Goal: Information Seeking & Learning: Learn about a topic

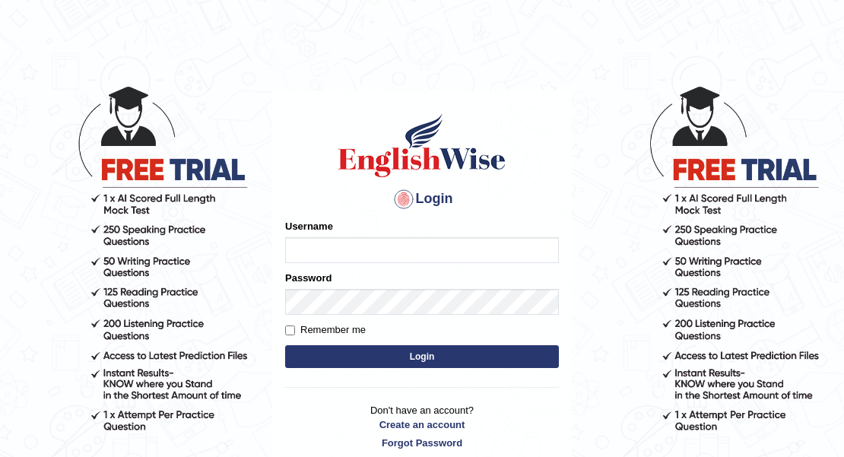
click at [502, 225] on div "Username" at bounding box center [422, 241] width 274 height 44
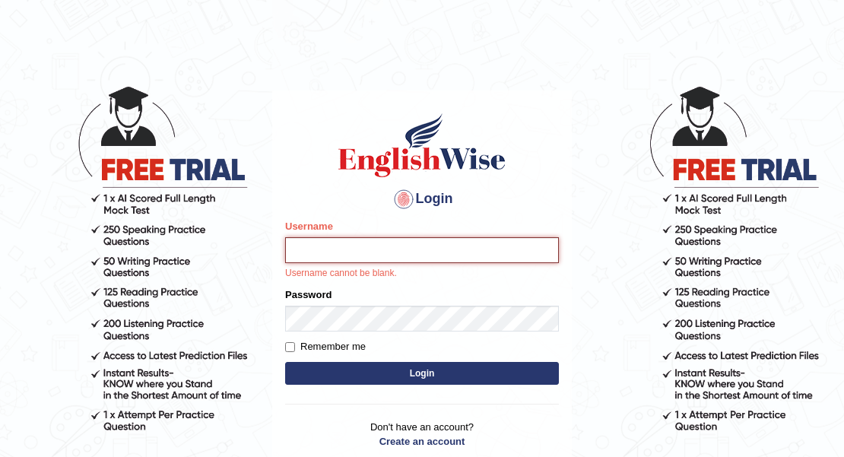
click at [324, 256] on input "Username" at bounding box center [422, 250] width 274 height 26
click at [417, 252] on input "dev" at bounding box center [422, 250] width 274 height 26
click at [417, 251] on input "dev" at bounding box center [422, 250] width 274 height 26
type input "d"
type input "devendra.it137"
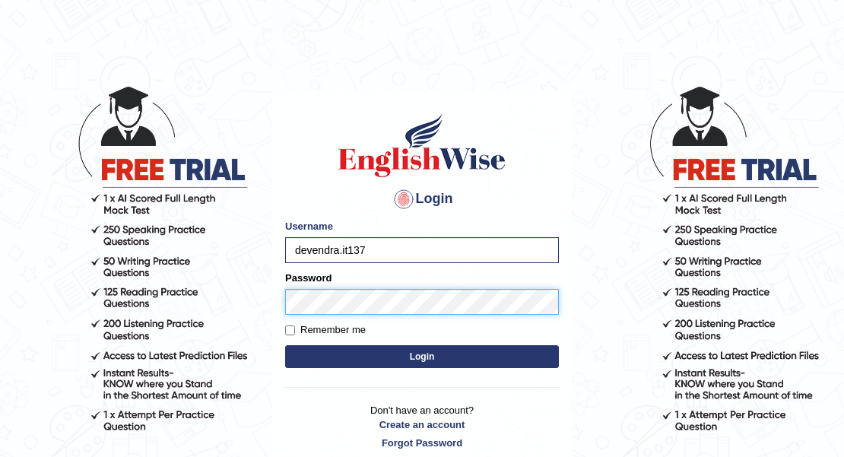
click at [285, 345] on button "Login" at bounding box center [422, 356] width 274 height 23
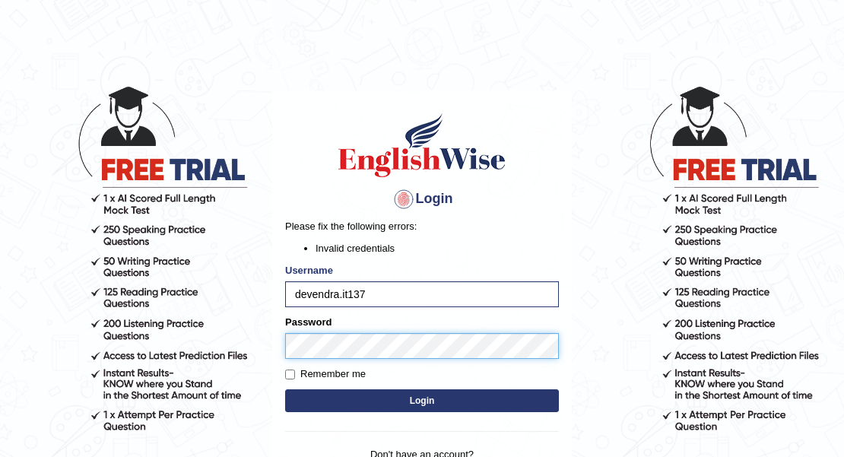
click at [285, 389] on button "Login" at bounding box center [422, 400] width 274 height 23
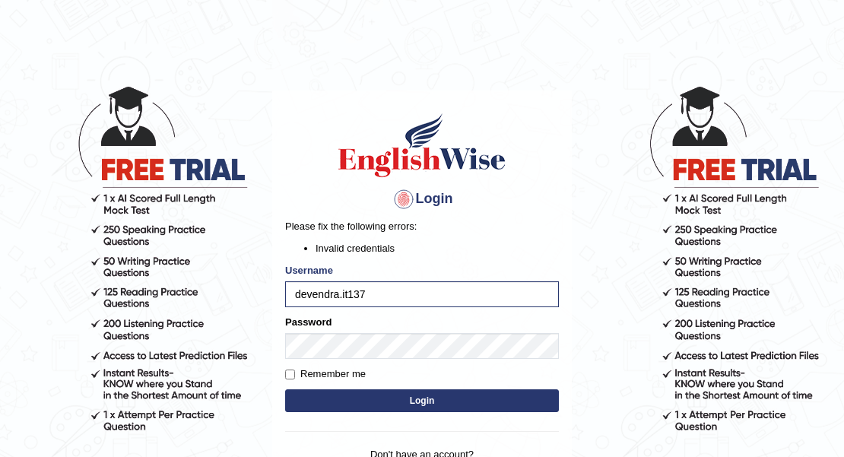
click at [355, 405] on button "Login" at bounding box center [422, 400] width 274 height 23
click at [360, 370] on label "Remember me" at bounding box center [325, 373] width 81 height 15
click at [295, 370] on input "Remember me" at bounding box center [290, 374] width 10 height 10
checkbox input "true"
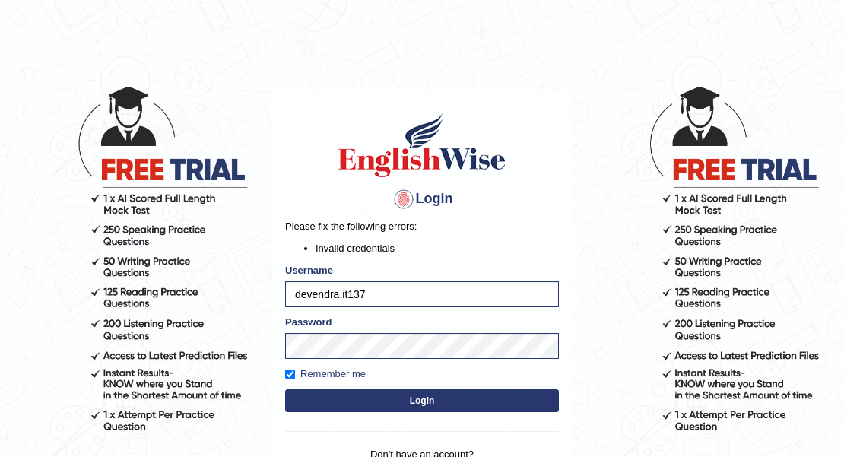
click at [385, 395] on button "Login" at bounding box center [422, 400] width 274 height 23
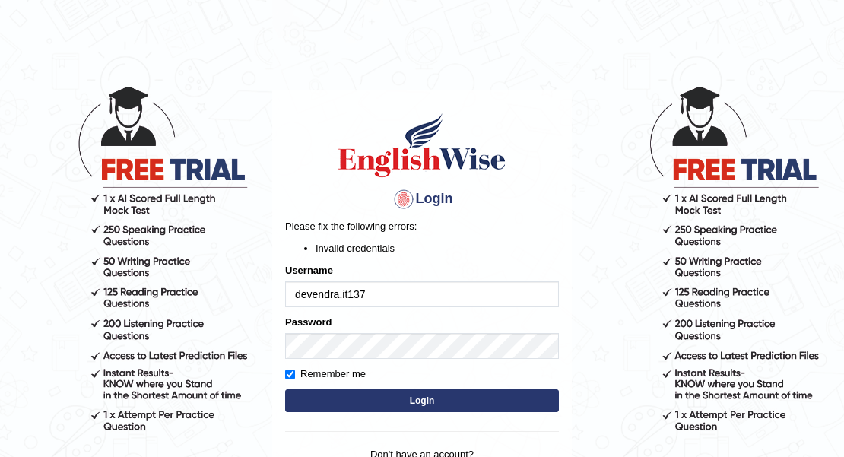
click at [349, 295] on input "devendra.it137" at bounding box center [422, 294] width 274 height 26
click at [342, 296] on input "devendra137" at bounding box center [422, 294] width 274 height 26
type input "devendra.it137"
click at [415, 395] on button "Login" at bounding box center [422, 400] width 274 height 23
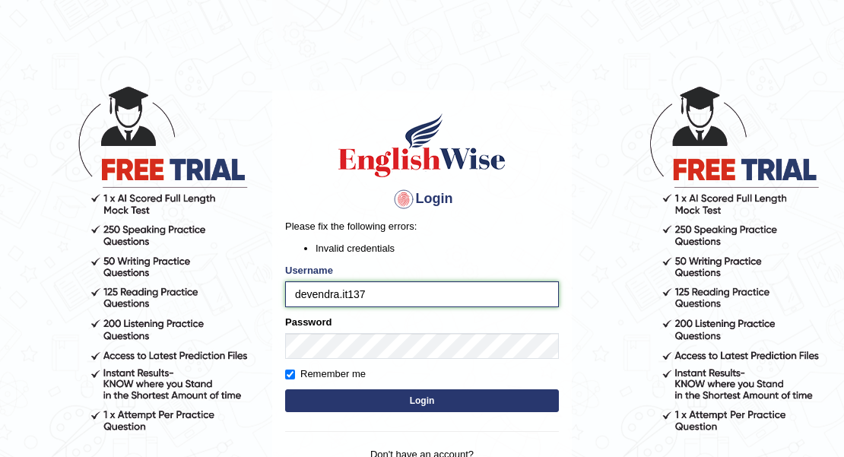
click at [351, 298] on input "devendra.it137" at bounding box center [422, 294] width 274 height 26
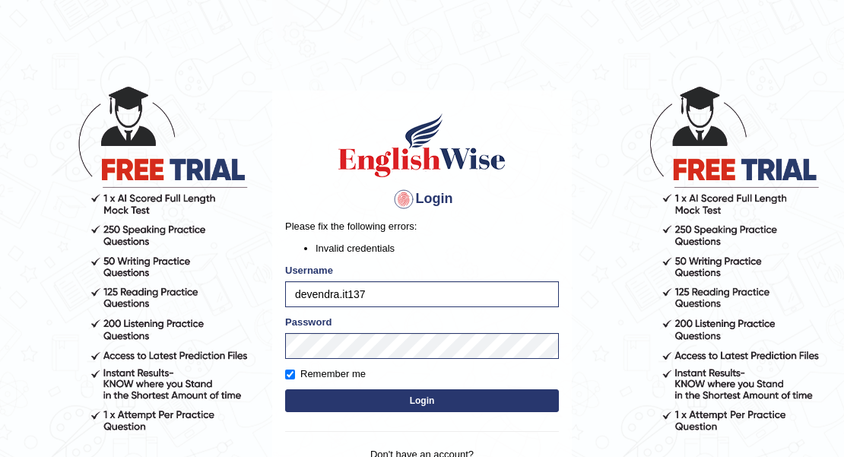
click at [357, 373] on label "Remember me" at bounding box center [325, 373] width 81 height 15
click at [295, 373] on input "Remember me" at bounding box center [290, 374] width 10 height 10
click at [357, 373] on label "Remember me" at bounding box center [325, 373] width 81 height 15
click at [295, 373] on input "Remember me" at bounding box center [290, 374] width 10 height 10
checkbox input "true"
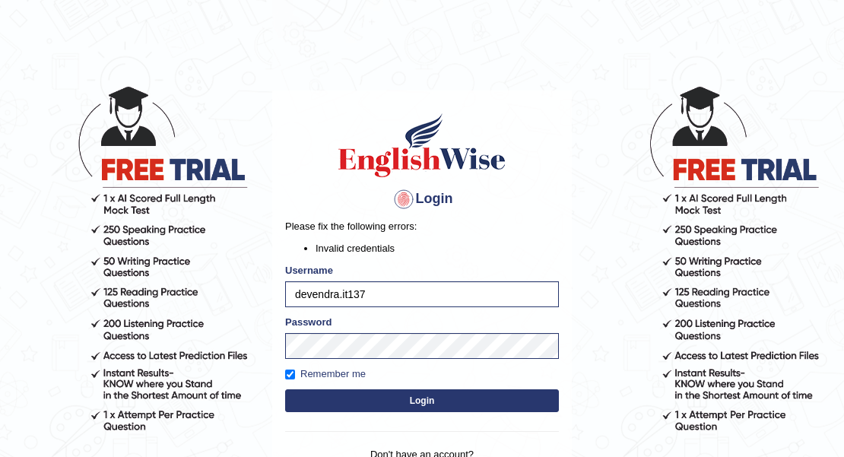
click at [414, 401] on button "Login" at bounding box center [422, 400] width 274 height 23
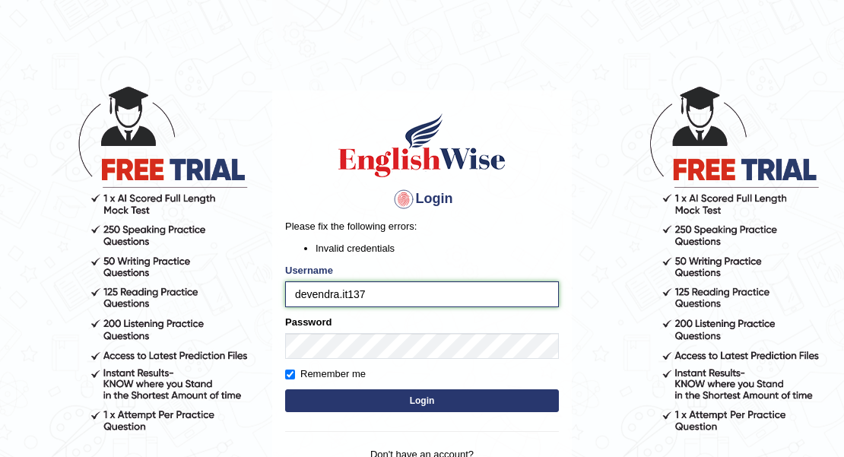
click at [342, 293] on input "devendra.it137" at bounding box center [422, 294] width 274 height 26
type input "devendrait137"
click at [423, 403] on button "Login" at bounding box center [422, 400] width 274 height 23
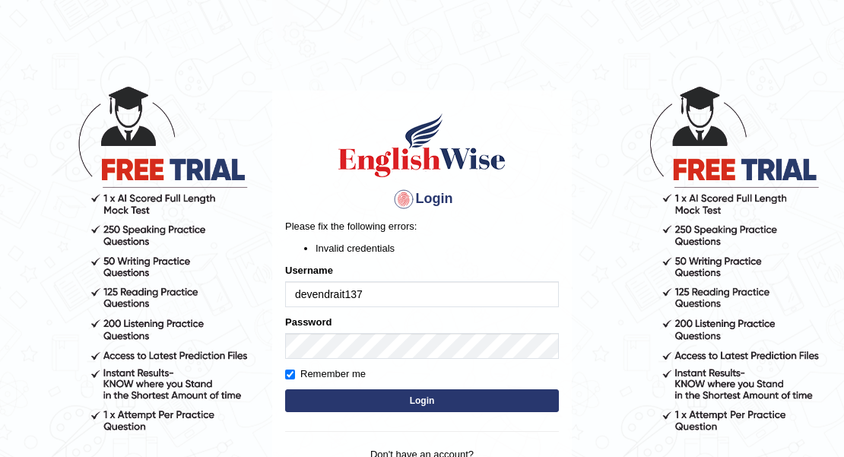
click at [339, 293] on input "devendrait137" at bounding box center [422, 294] width 274 height 26
type input "devendra.137"
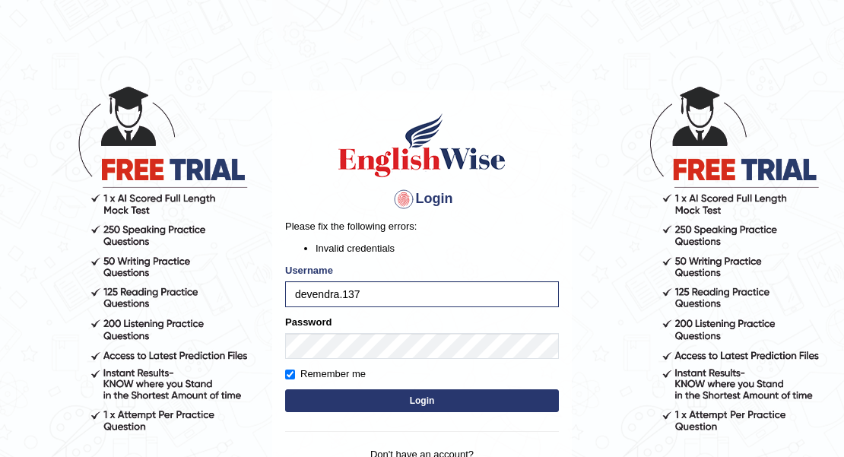
click at [414, 407] on button "Login" at bounding box center [422, 400] width 274 height 23
click at [344, 296] on input "devendra.137" at bounding box center [422, 294] width 274 height 26
type input "devendra137"
click at [405, 400] on button "Login" at bounding box center [422, 400] width 274 height 23
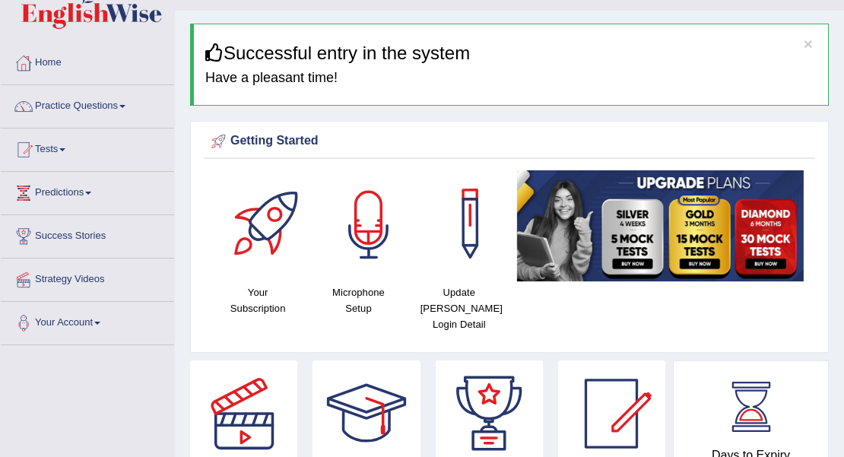
scroll to position [50, 0]
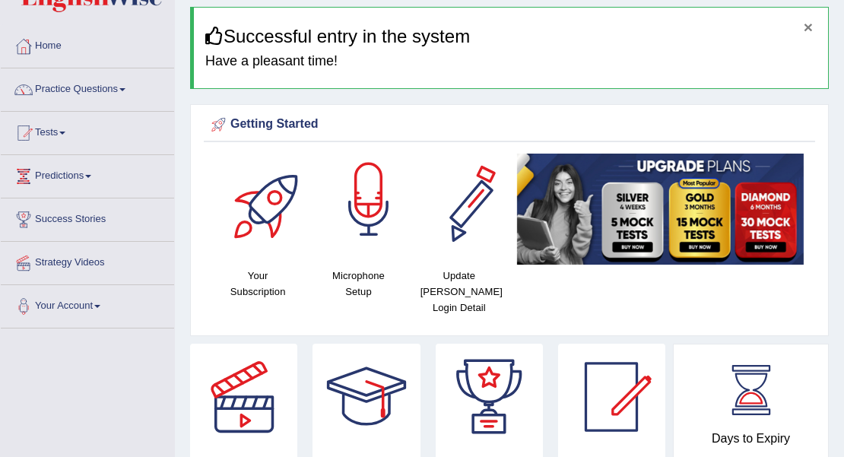
click at [809, 26] on button "×" at bounding box center [807, 27] width 9 height 16
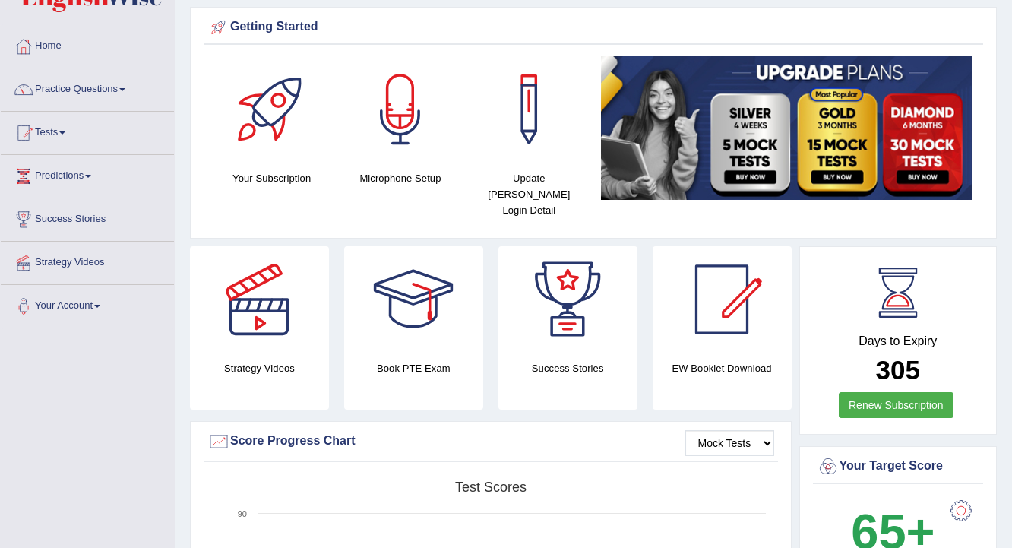
click at [137, 103] on link "Practice Questions" at bounding box center [87, 87] width 173 height 38
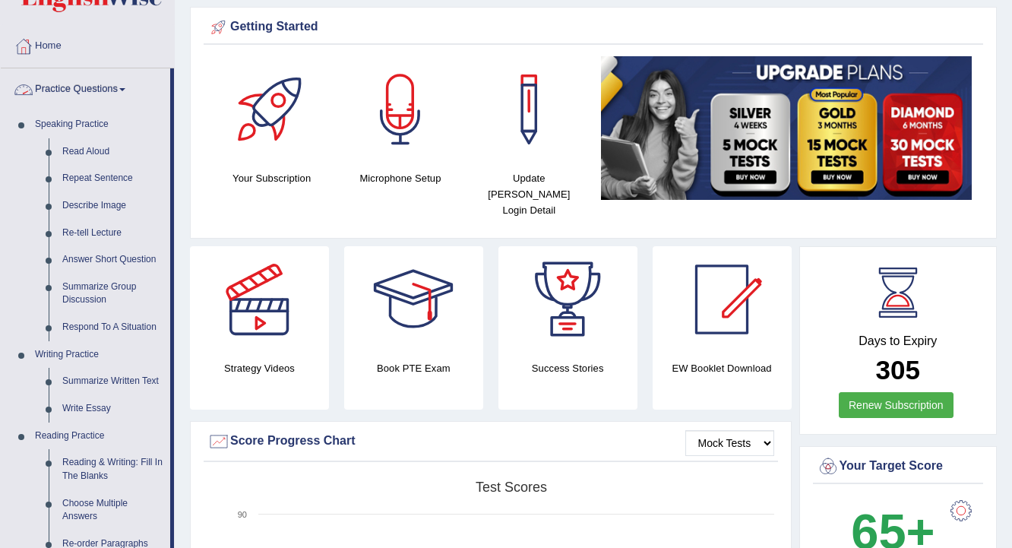
click at [125, 106] on link "Practice Questions" at bounding box center [86, 87] width 170 height 38
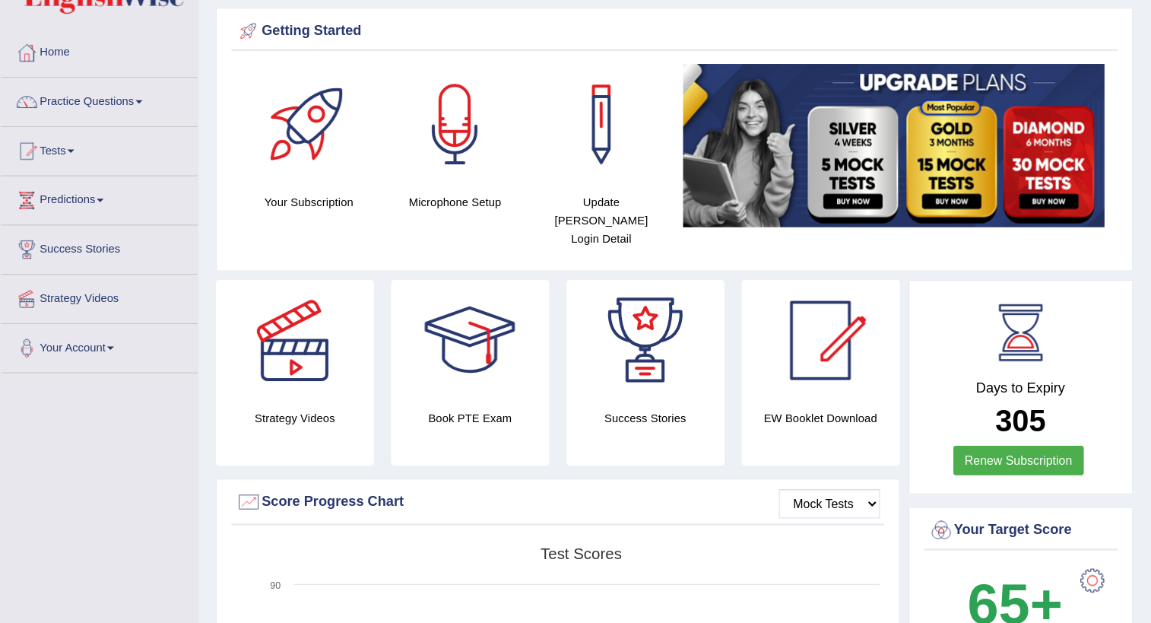
scroll to position [0, 0]
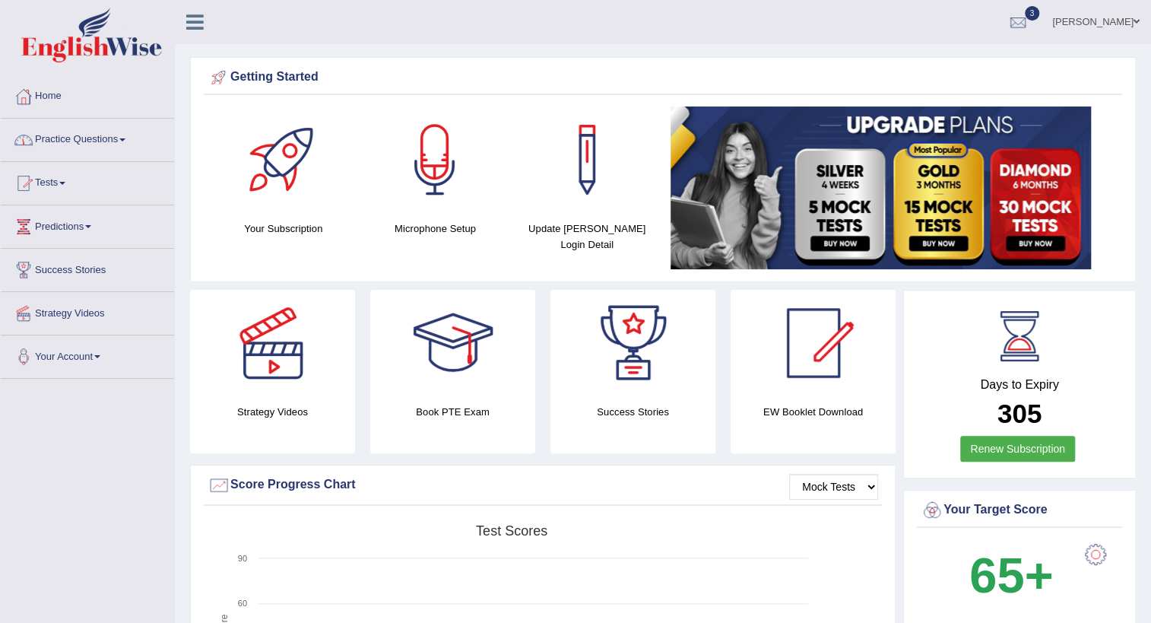
click at [79, 143] on link "Practice Questions" at bounding box center [87, 138] width 173 height 38
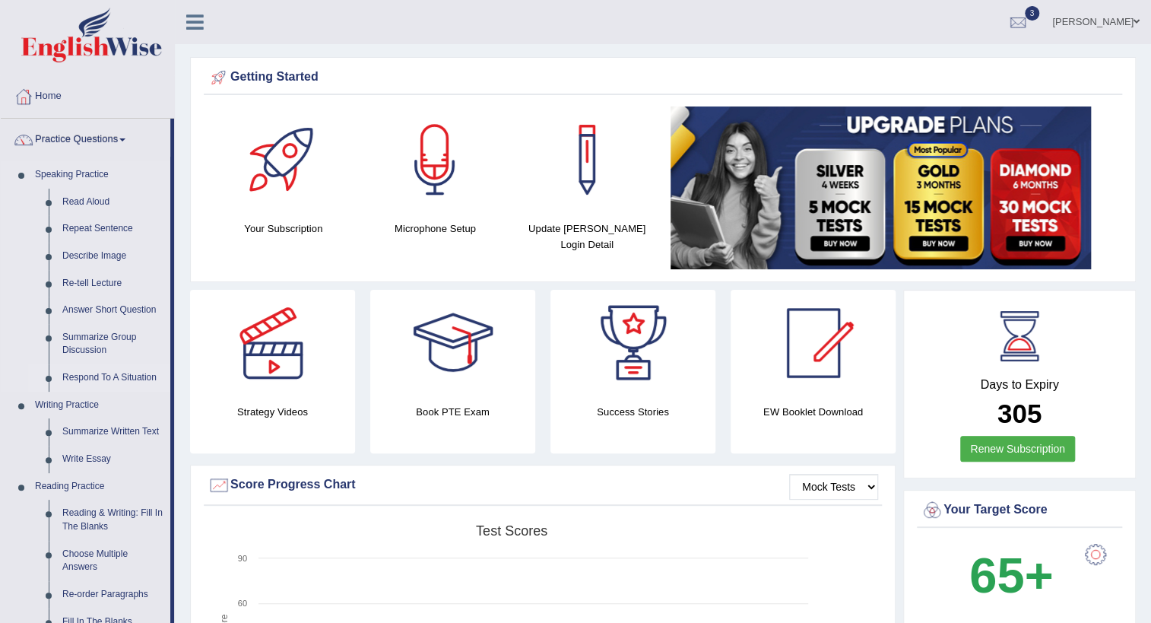
click at [72, 379] on link "Respond To A Situation" at bounding box center [112, 377] width 115 height 27
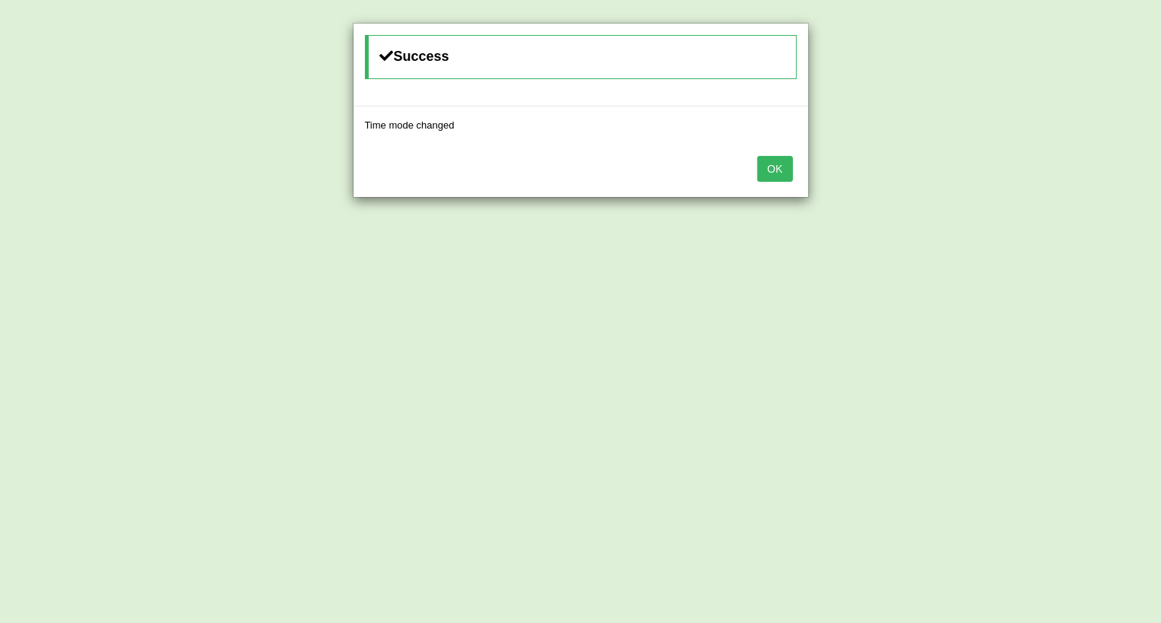
click at [772, 171] on button "OK" at bounding box center [774, 169] width 35 height 26
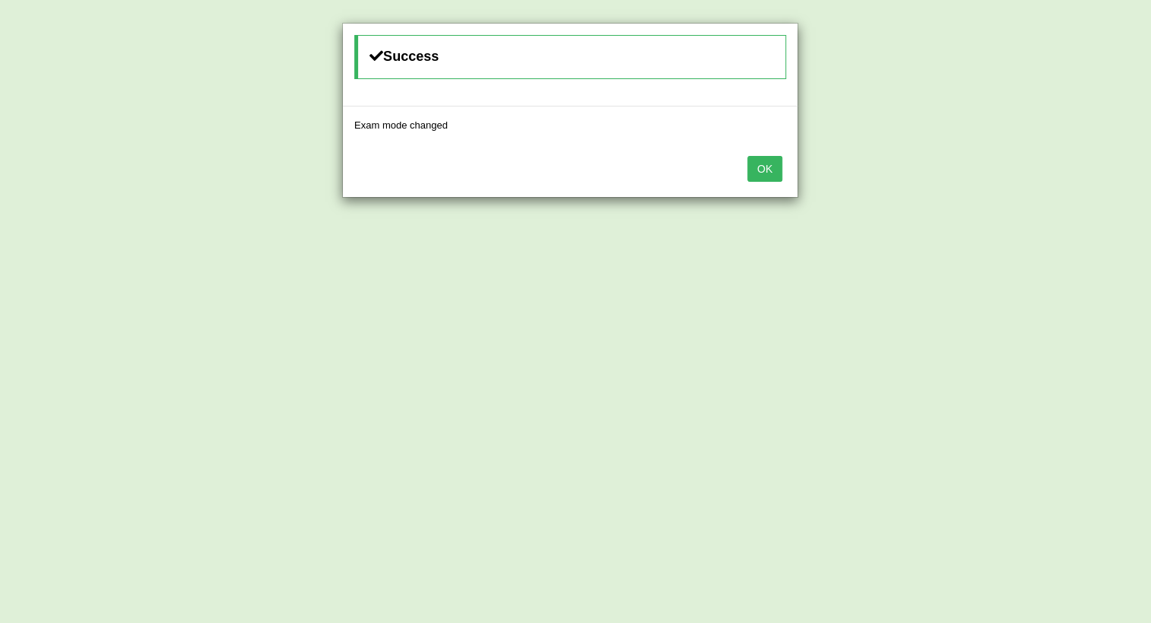
click at [765, 163] on button "OK" at bounding box center [764, 169] width 35 height 26
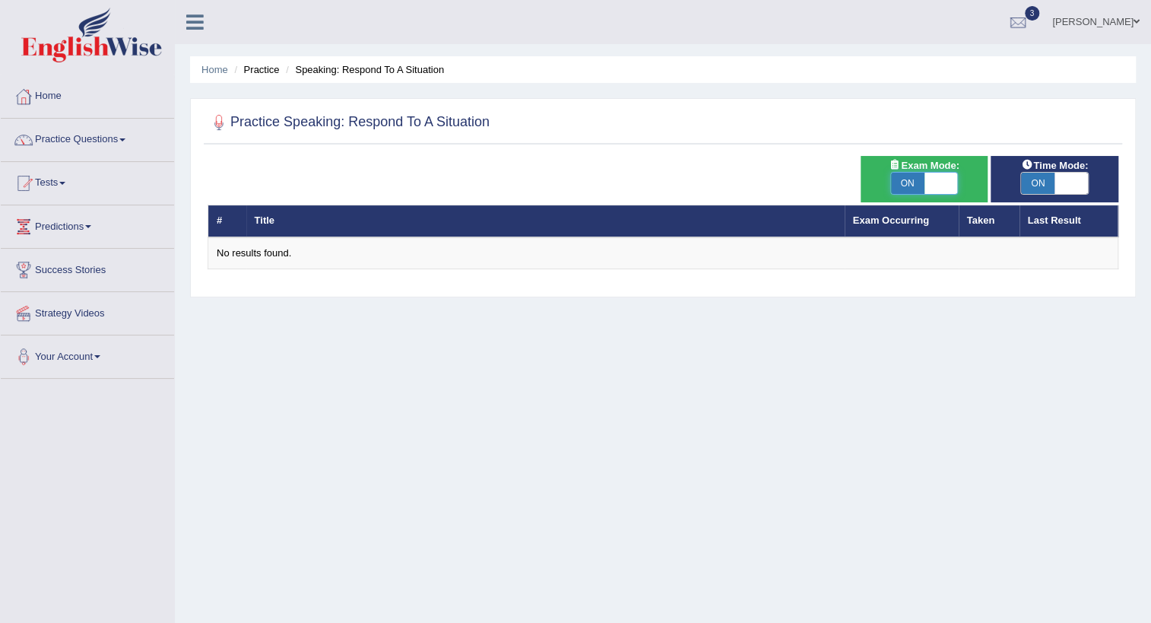
click at [929, 185] on span at bounding box center [940, 183] width 33 height 21
checkbox input "false"
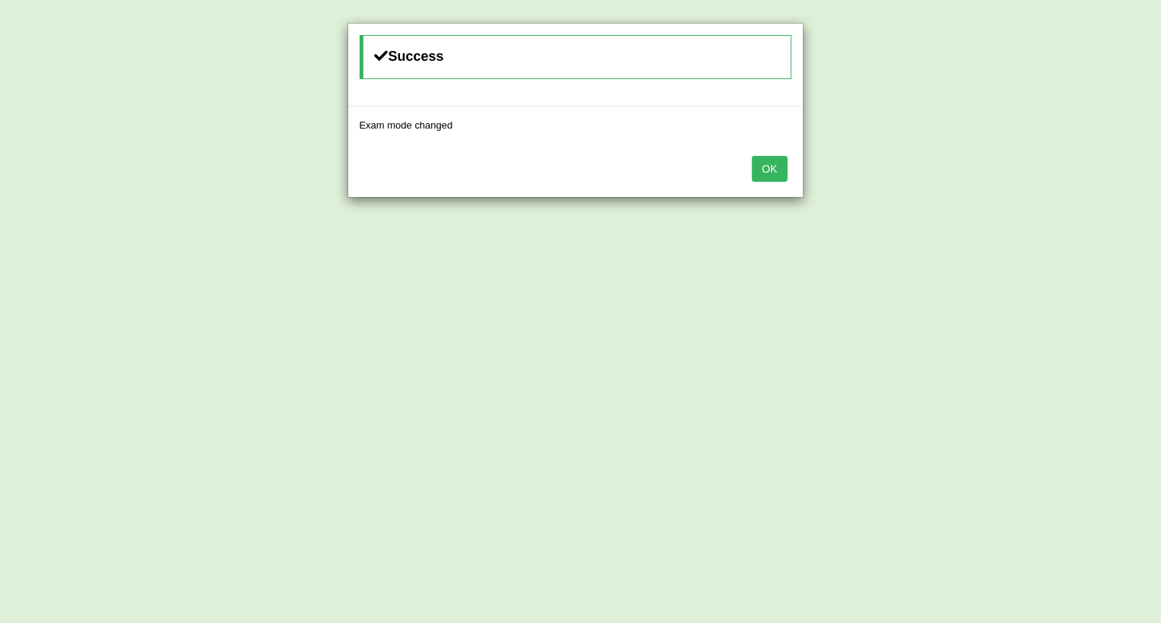
click at [762, 169] on button "OK" at bounding box center [769, 169] width 35 height 26
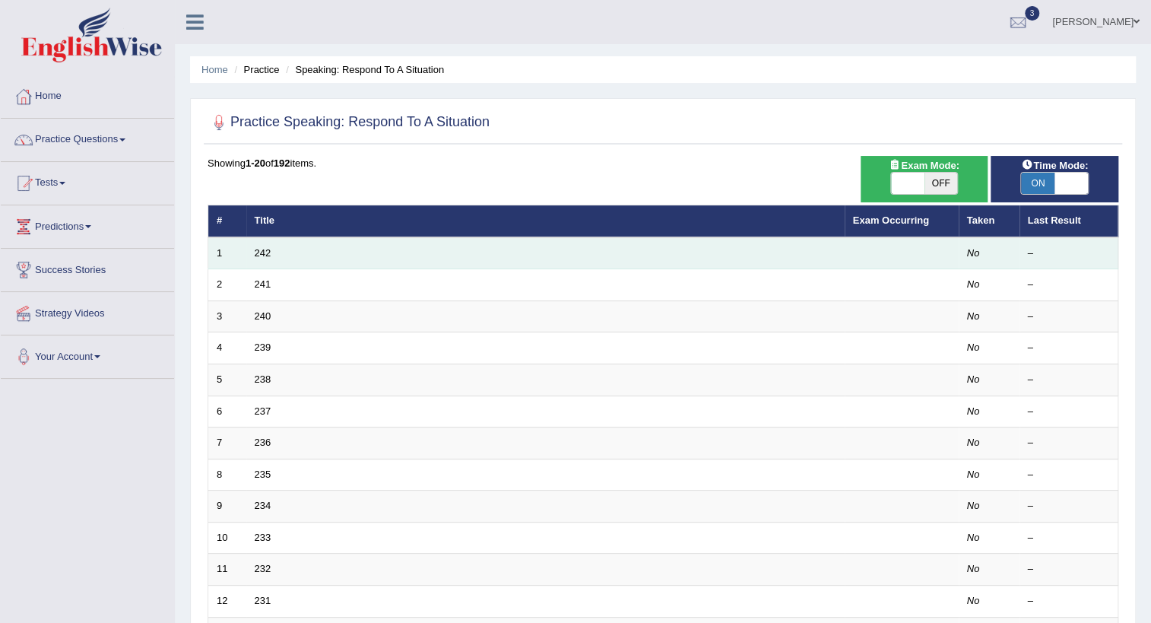
click at [248, 247] on td "242" at bounding box center [545, 253] width 598 height 32
click at [263, 254] on link "242" at bounding box center [263, 252] width 17 height 11
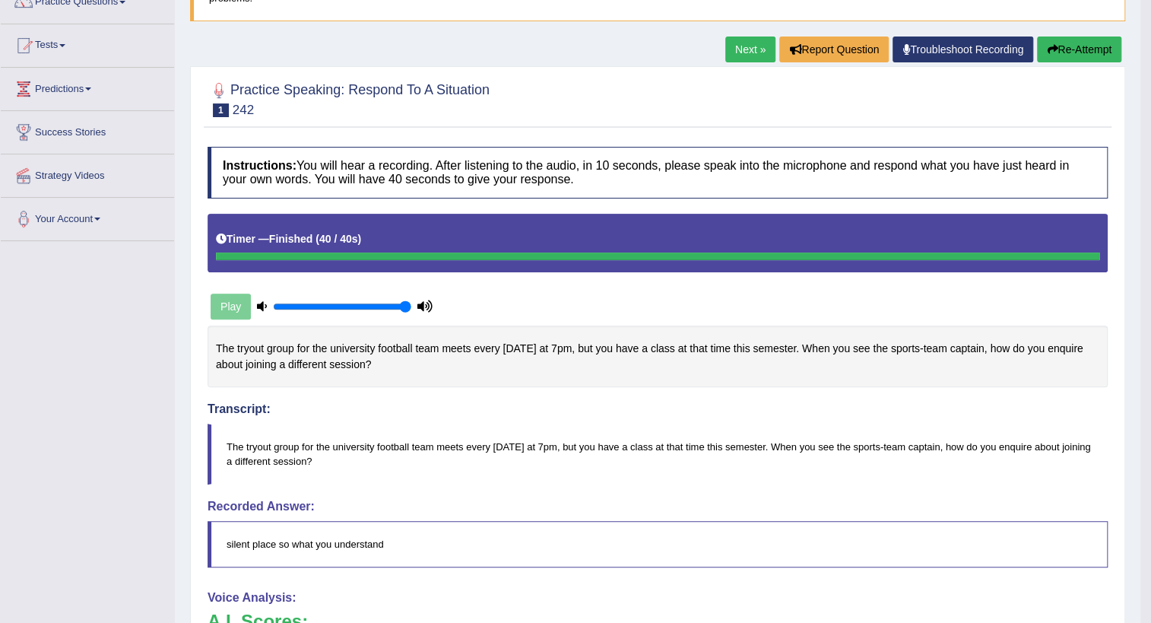
click at [753, 49] on link "Next »" at bounding box center [750, 49] width 50 height 26
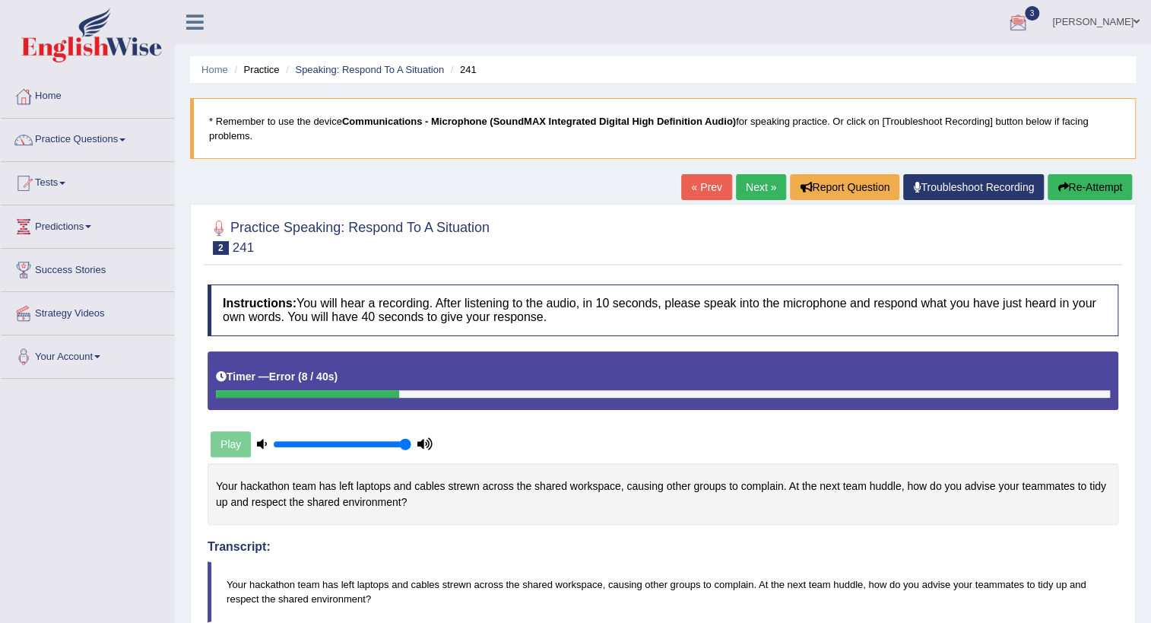
click at [752, 191] on link "Next »" at bounding box center [761, 187] width 50 height 26
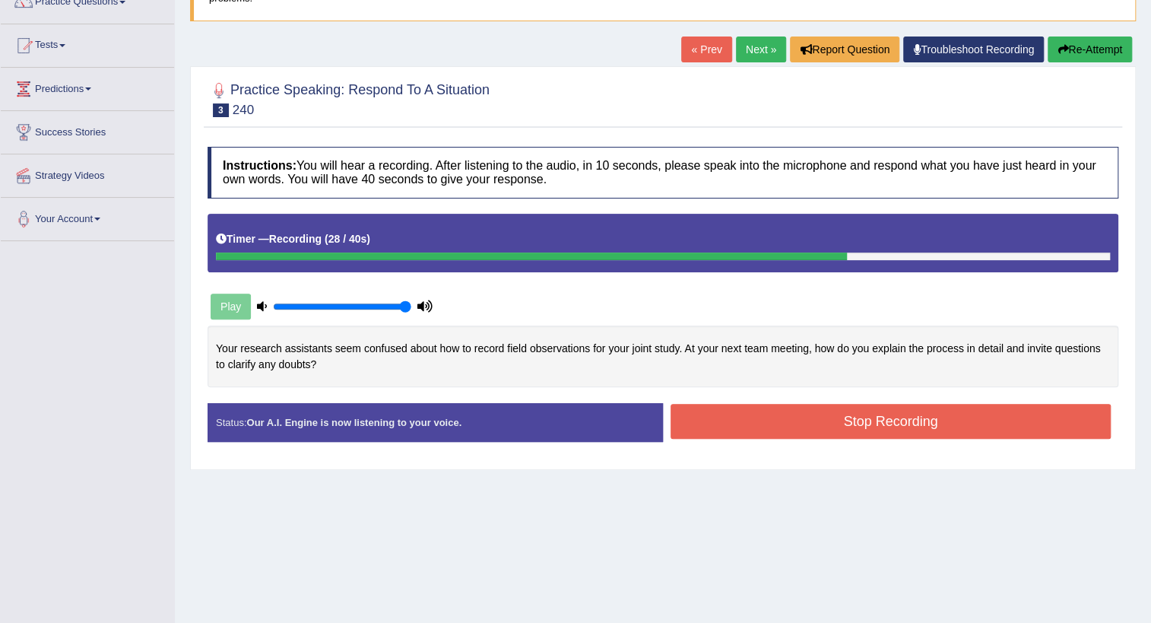
click at [772, 411] on button "Stop Recording" at bounding box center [890, 421] width 440 height 35
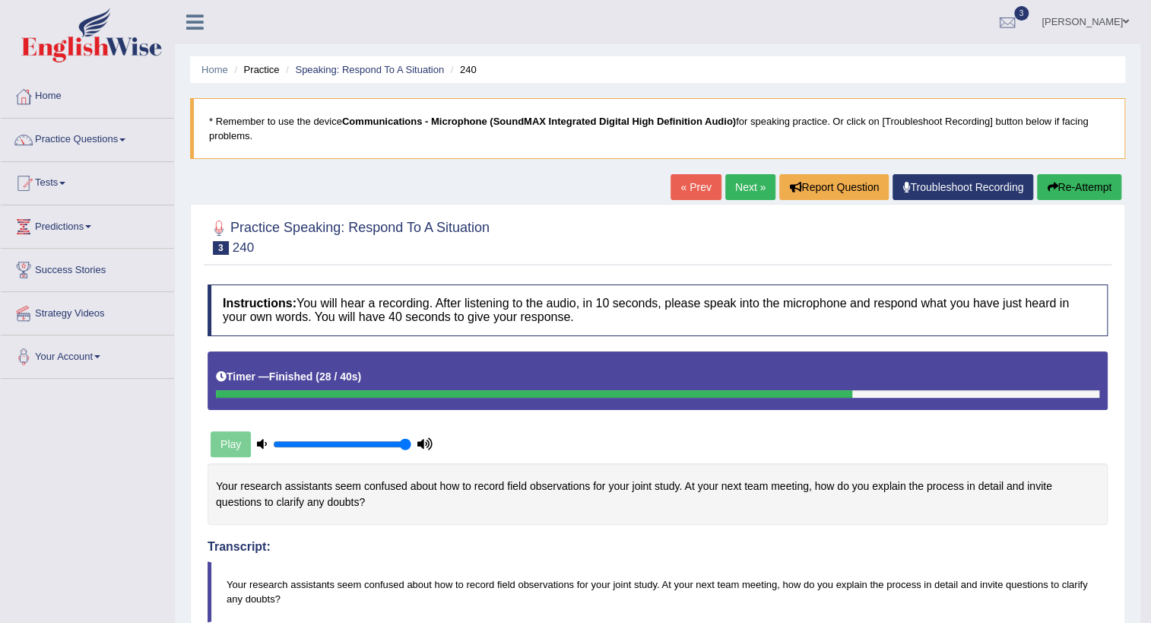
click at [729, 191] on link "Next »" at bounding box center [750, 187] width 50 height 26
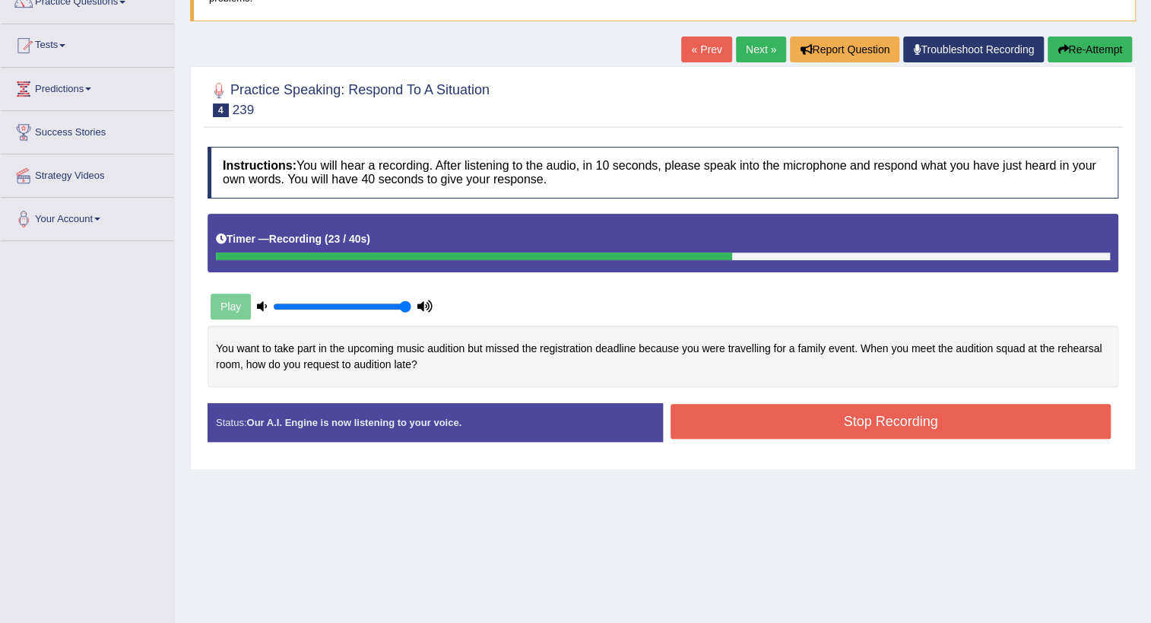
click at [784, 425] on button "Stop Recording" at bounding box center [890, 421] width 440 height 35
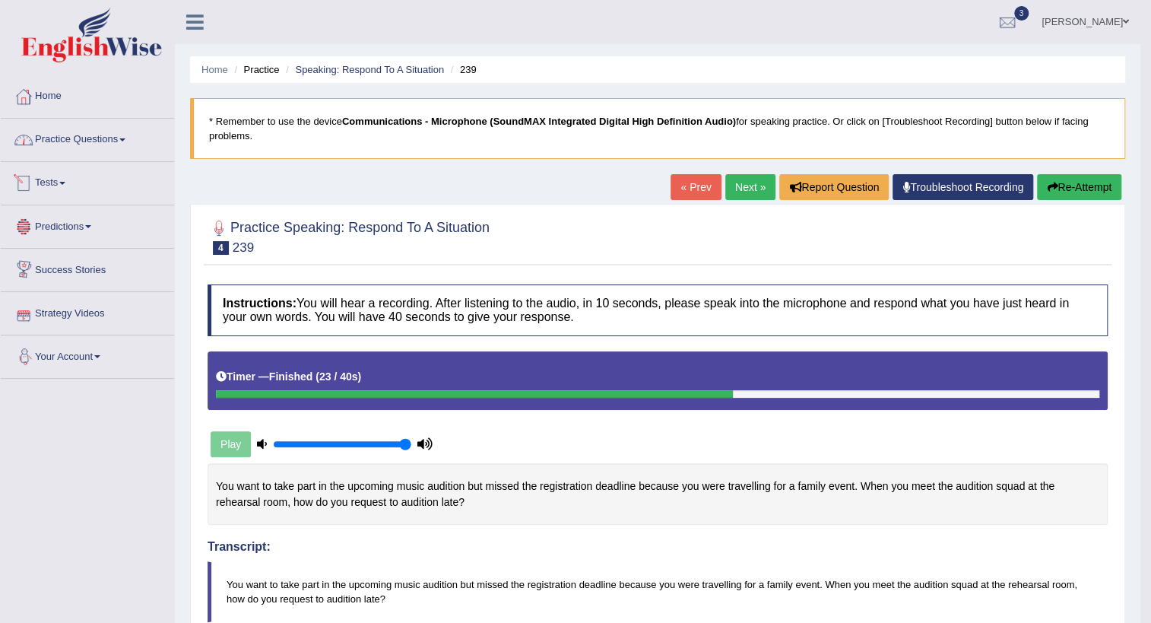
click at [97, 147] on link "Practice Questions" at bounding box center [87, 138] width 173 height 38
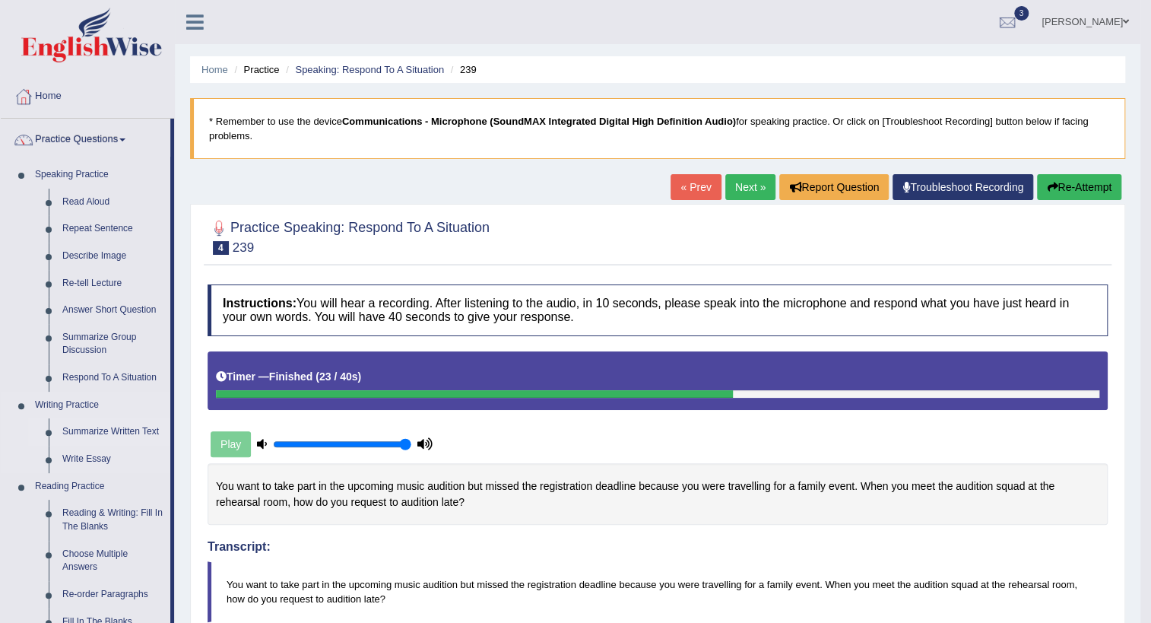
click at [72, 432] on link "Summarize Written Text" at bounding box center [112, 431] width 115 height 27
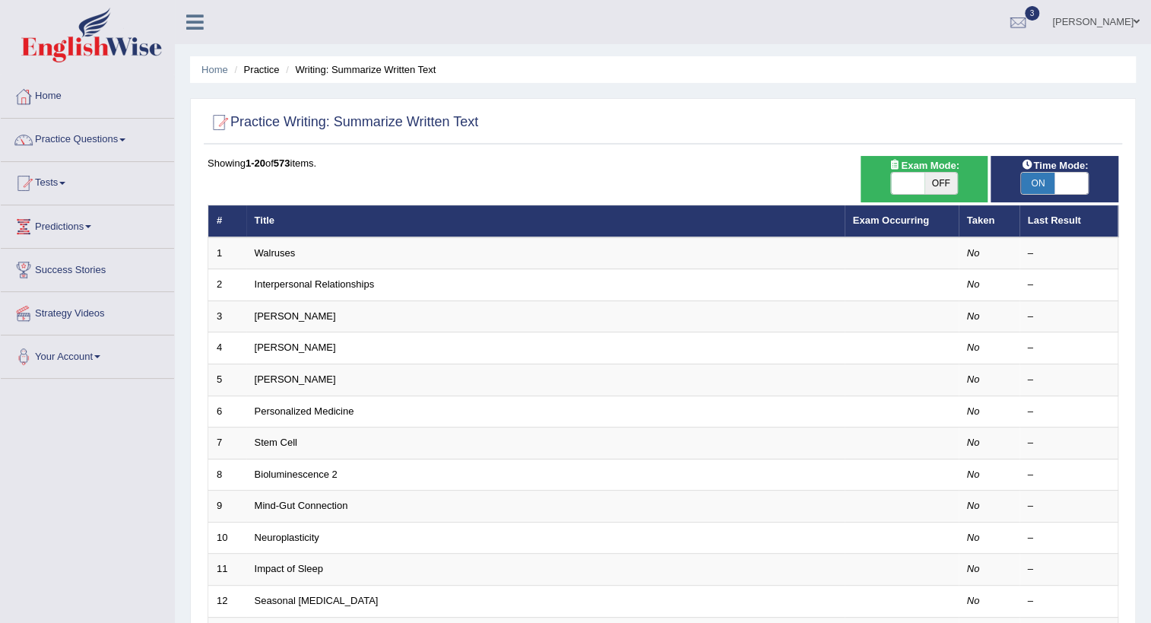
click at [1120, 25] on link "[PERSON_NAME]" at bounding box center [1096, 20] width 110 height 40
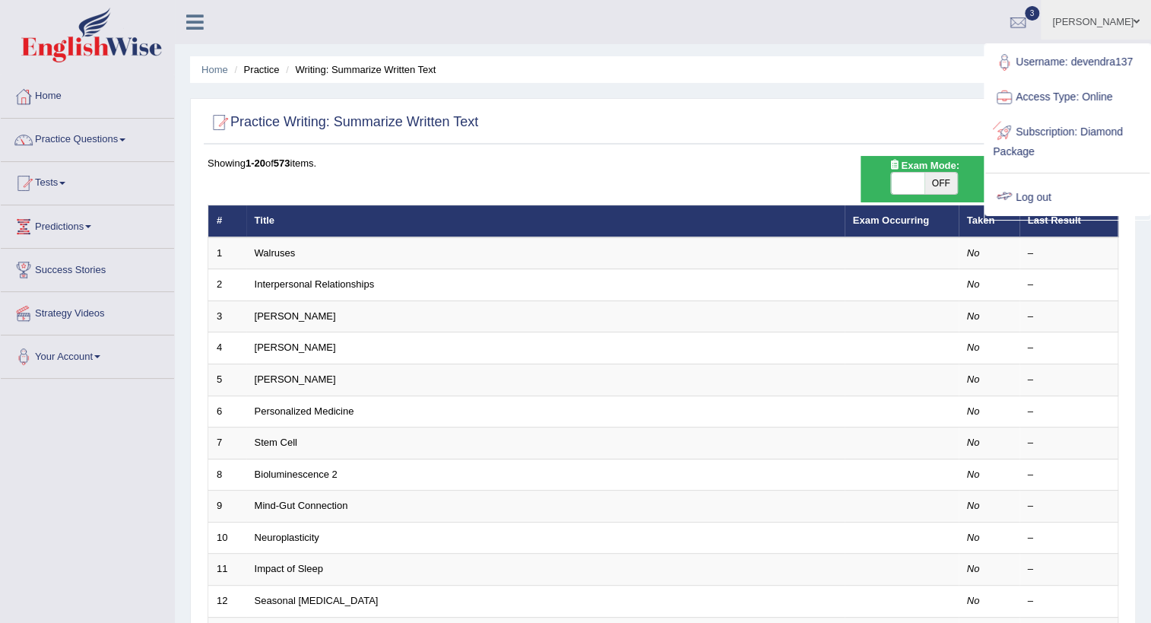
click at [1051, 193] on link "Log out" at bounding box center [1067, 197] width 164 height 35
